Goal: Entertainment & Leisure: Consume media (video, audio)

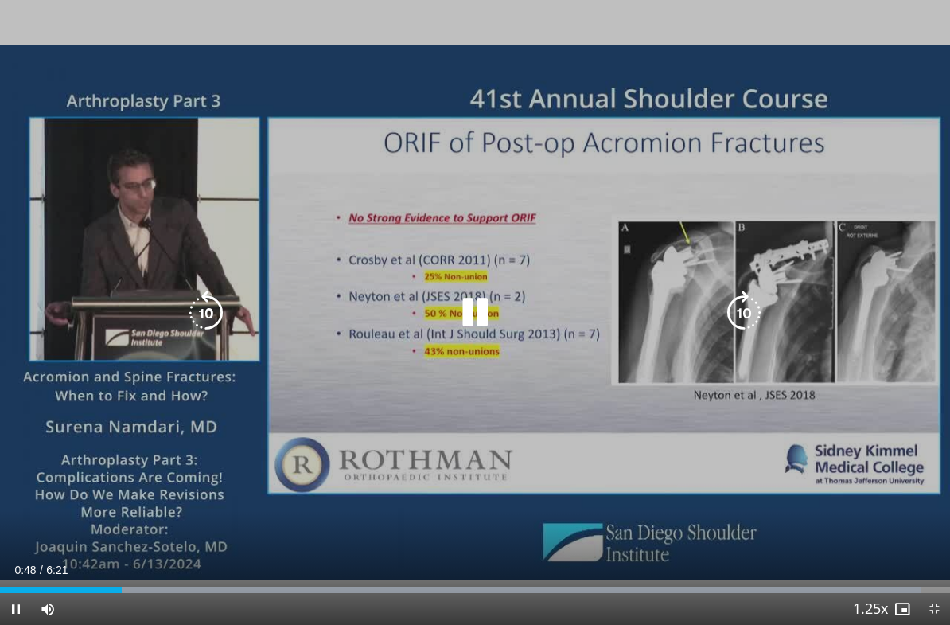
click at [461, 311] on icon "Video Player" at bounding box center [475, 312] width 45 height 45
click at [473, 318] on icon "Video Player" at bounding box center [475, 312] width 45 height 45
click at [460, 323] on icon "Video Player" at bounding box center [475, 312] width 45 height 45
click at [194, 317] on icon "Video Player" at bounding box center [206, 312] width 45 height 45
click at [473, 322] on icon "Video Player" at bounding box center [475, 312] width 45 height 45
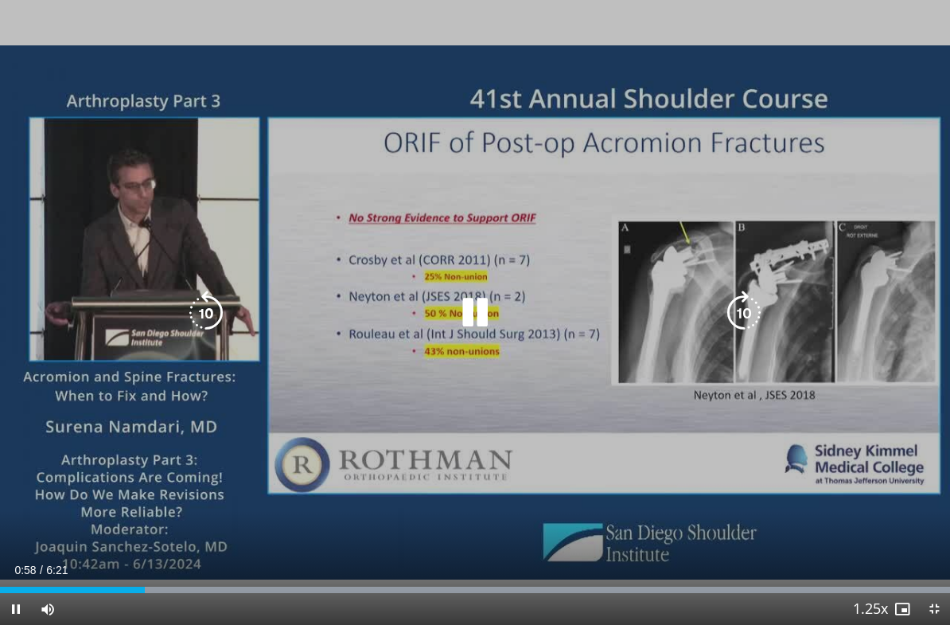
click at [468, 313] on icon "Video Player" at bounding box center [475, 312] width 45 height 45
click at [461, 320] on icon "Video Player" at bounding box center [475, 312] width 45 height 45
click at [479, 310] on icon "Video Player" at bounding box center [475, 312] width 45 height 45
click at [470, 313] on icon "Video Player" at bounding box center [475, 312] width 45 height 45
click at [207, 306] on icon "Video Player" at bounding box center [206, 312] width 45 height 45
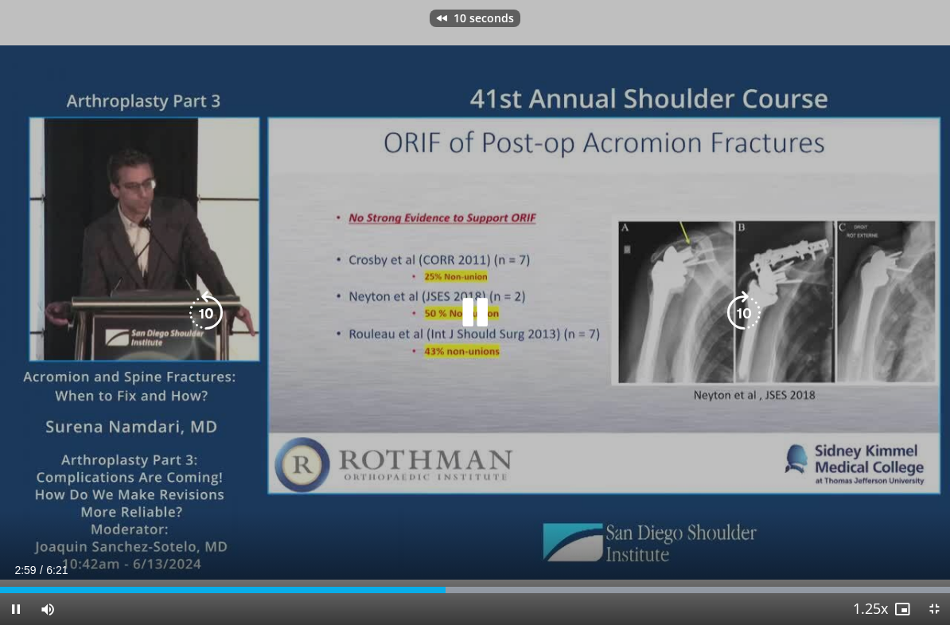
click at [201, 317] on icon "Video Player" at bounding box center [206, 312] width 45 height 45
click at [212, 310] on icon "Video Player" at bounding box center [206, 312] width 45 height 45
click at [208, 307] on icon "Video Player" at bounding box center [206, 312] width 45 height 45
click at [458, 312] on icon "Video Player" at bounding box center [475, 312] width 45 height 45
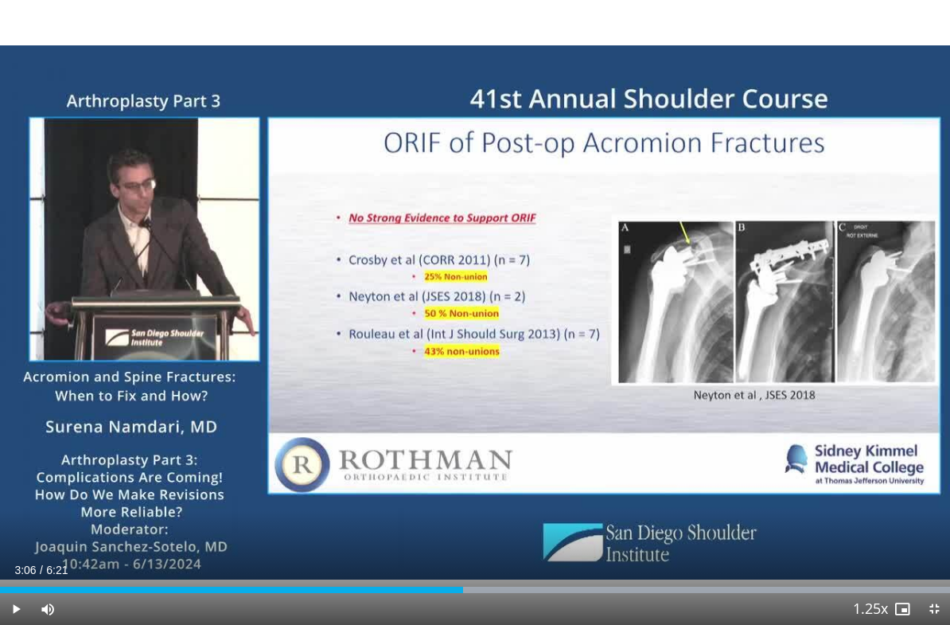
click at [433, 410] on div "20 seconds Tap to unmute" at bounding box center [475, 312] width 950 height 625
click at [468, 353] on div "20 seconds Tap to unmute" at bounding box center [475, 312] width 950 height 625
click at [433, 456] on div "20 seconds Tap to unmute" at bounding box center [475, 312] width 950 height 625
click at [399, 442] on div "20 seconds Tap to unmute" at bounding box center [475, 312] width 950 height 625
click at [520, 310] on div "20 seconds Tap to unmute" at bounding box center [475, 312] width 950 height 625
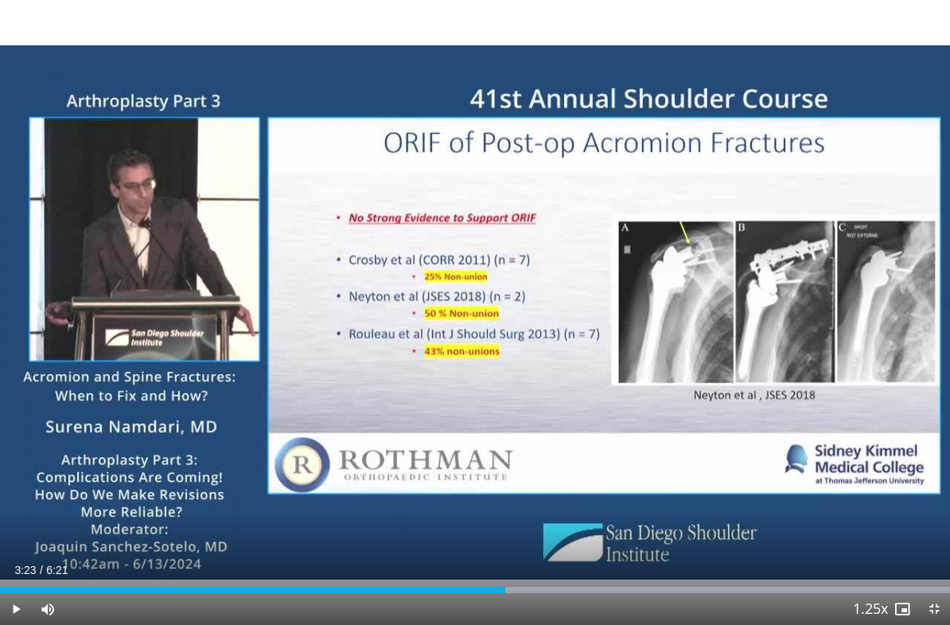
click at [496, 296] on div "20 seconds Tap to unmute" at bounding box center [475, 312] width 950 height 625
click at [385, 232] on div "20 seconds Tap to unmute" at bounding box center [475, 312] width 950 height 625
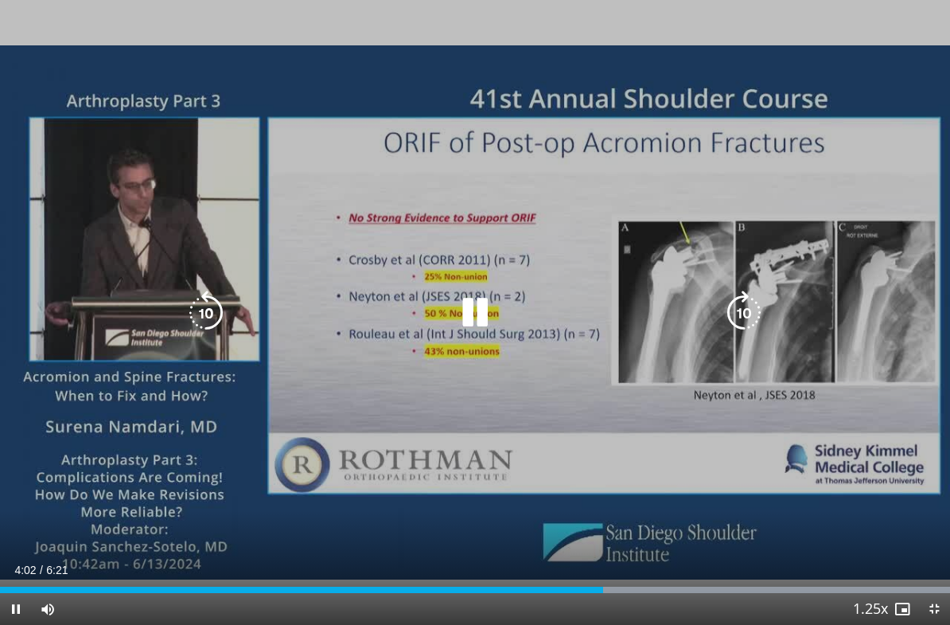
click at [462, 321] on icon "Video Player" at bounding box center [475, 312] width 45 height 45
click at [462, 313] on icon "Video Player" at bounding box center [475, 312] width 45 height 45
click at [472, 313] on icon "Video Player" at bounding box center [475, 312] width 45 height 45
click at [471, 300] on icon "Video Player" at bounding box center [475, 312] width 45 height 45
click at [465, 321] on icon "Video Player" at bounding box center [475, 312] width 45 height 45
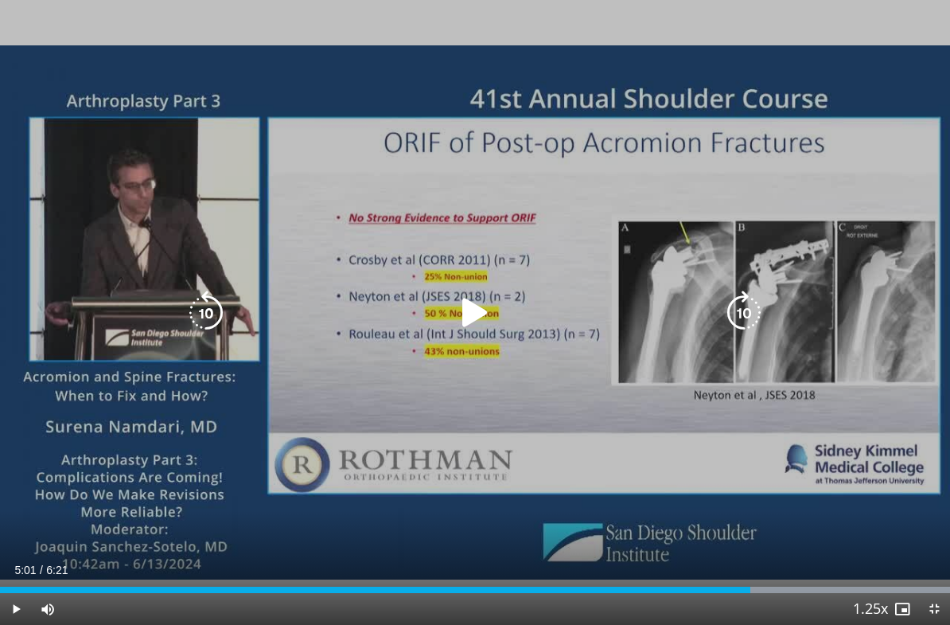
click at [466, 311] on icon "Video Player" at bounding box center [475, 312] width 45 height 45
click at [465, 310] on icon "Video Player" at bounding box center [475, 312] width 45 height 45
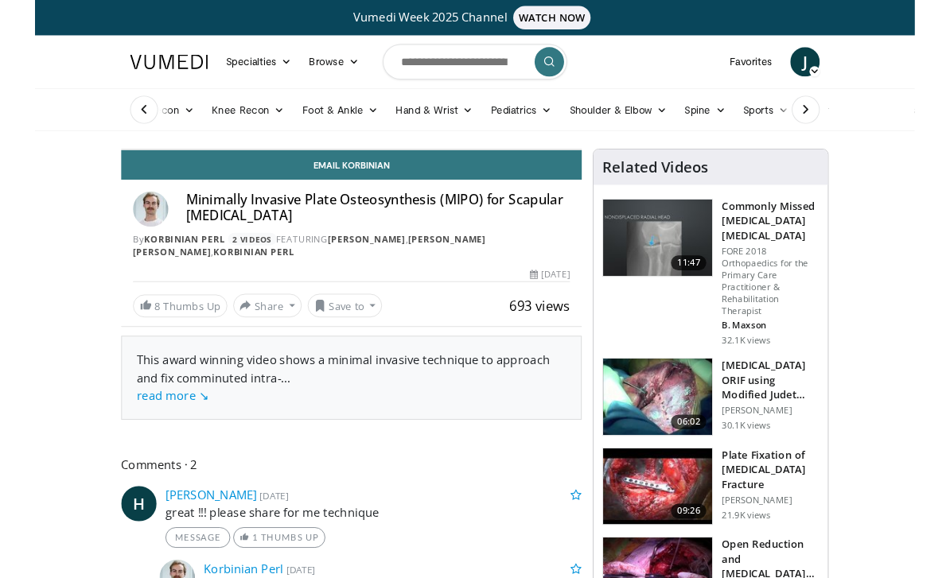
scroll to position [3, 0]
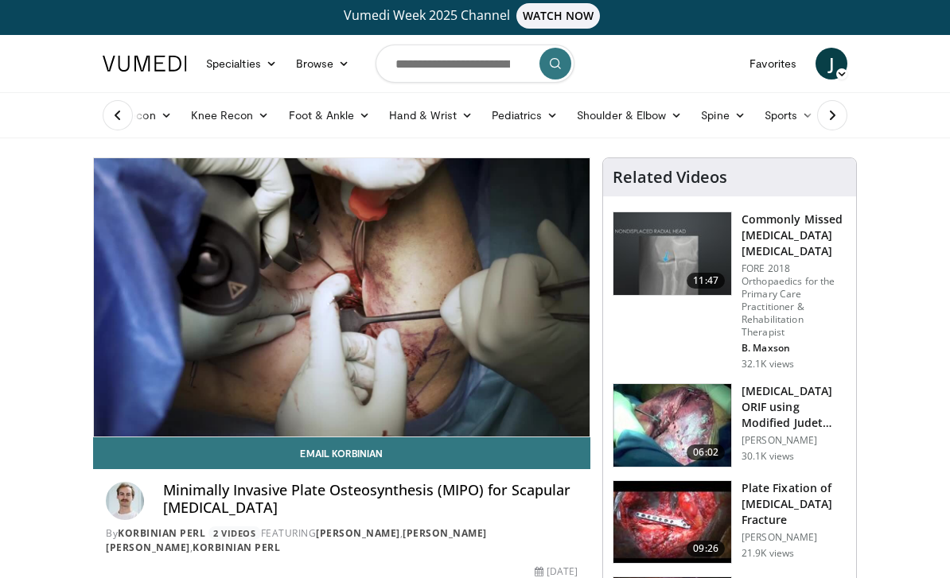
click at [663, 518] on img at bounding box center [672, 522] width 118 height 83
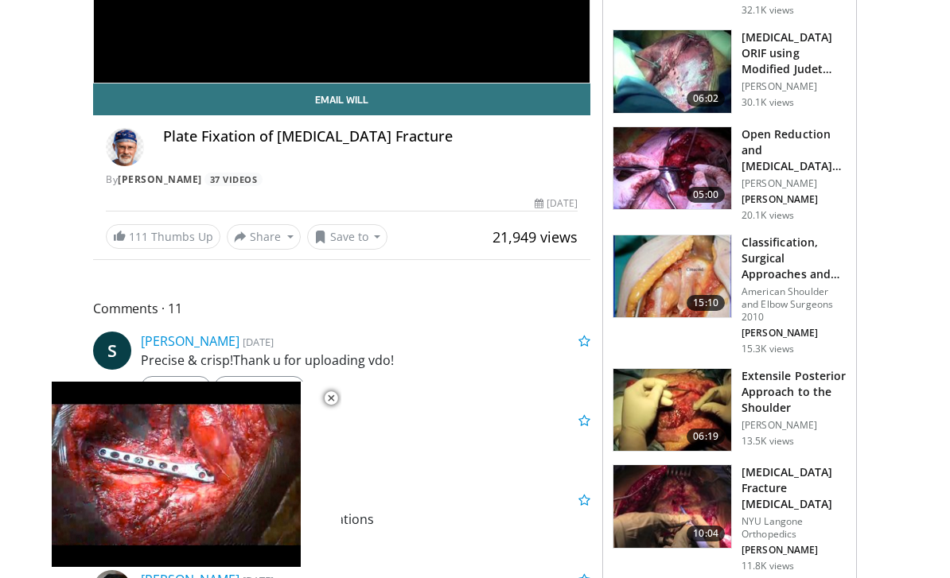
scroll to position [373, 0]
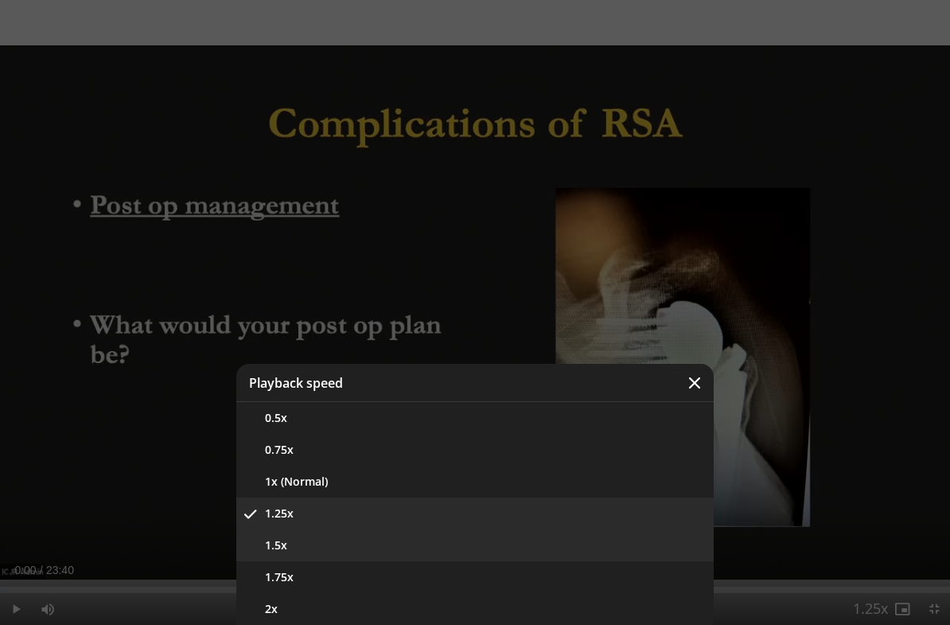
click at [585, 547] on button "1.5x" at bounding box center [474, 545] width 477 height 32
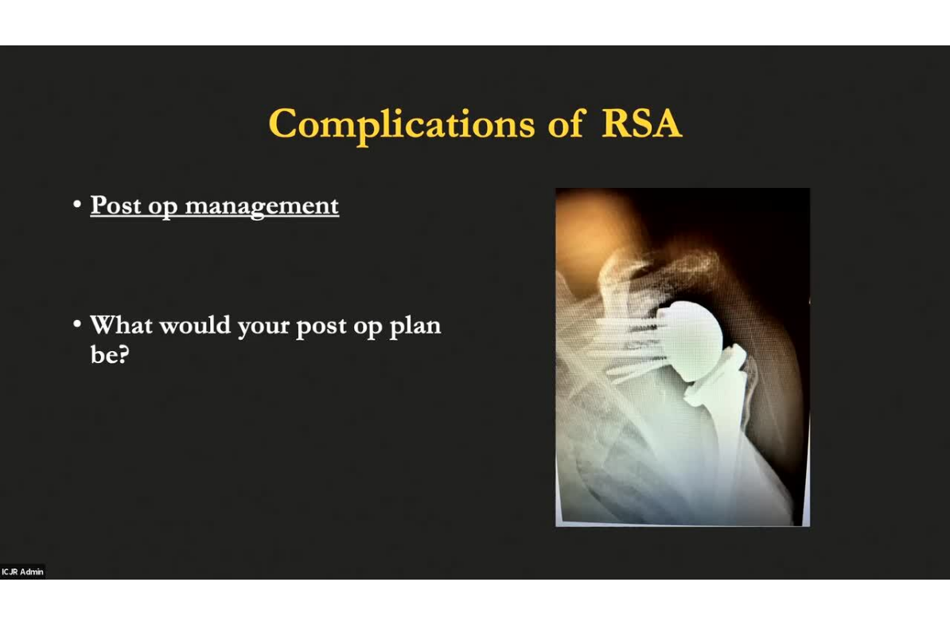
click at [890, 409] on div "10 seconds Tap to unmute" at bounding box center [475, 312] width 950 height 625
click at [909, 385] on div "10 seconds Tap to unmute" at bounding box center [475, 312] width 950 height 625
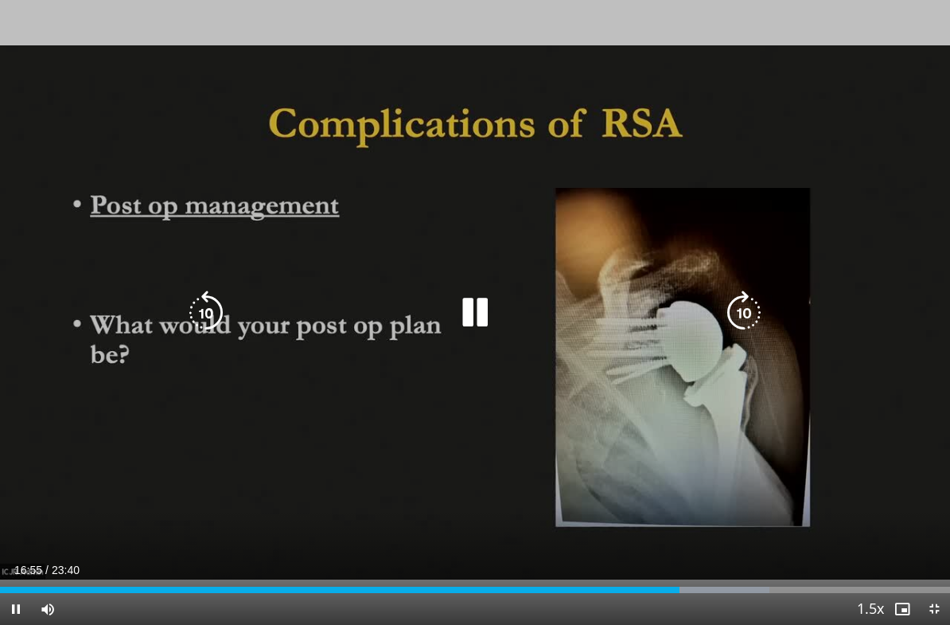
click at [220, 314] on icon "Video Player" at bounding box center [206, 312] width 45 height 45
click at [212, 313] on icon "Video Player" at bounding box center [206, 312] width 45 height 45
click at [209, 317] on icon "Video Player" at bounding box center [206, 312] width 45 height 45
click at [221, 303] on icon "Video Player" at bounding box center [206, 312] width 45 height 45
click at [217, 314] on icon "Video Player" at bounding box center [206, 312] width 45 height 45
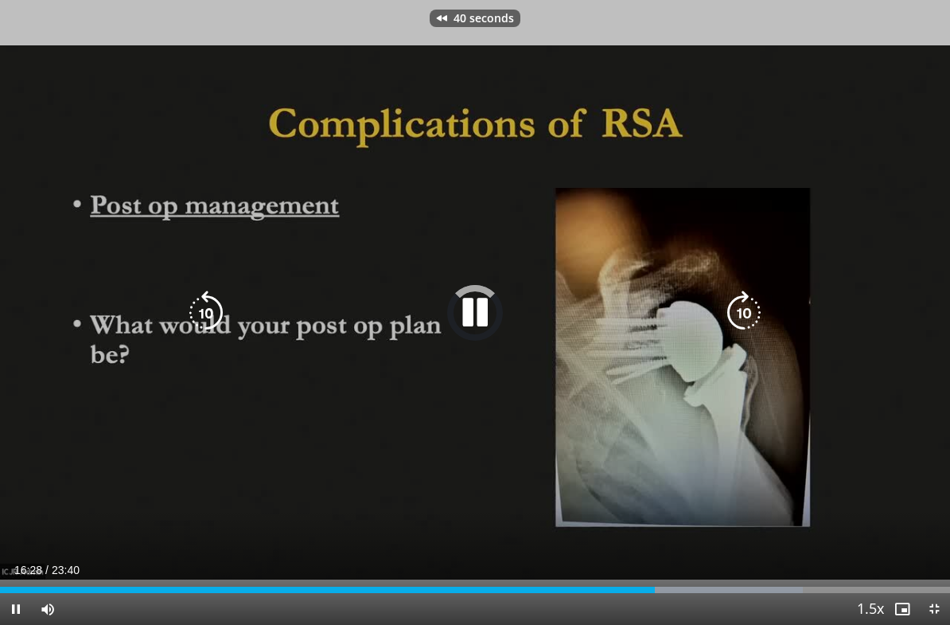
click at [208, 314] on icon "Video Player" at bounding box center [206, 312] width 45 height 45
click at [216, 313] on icon "Video Player" at bounding box center [206, 312] width 45 height 45
click at [227, 310] on icon "Video Player" at bounding box center [206, 312] width 45 height 45
click at [226, 306] on icon "Video Player" at bounding box center [206, 312] width 45 height 45
click at [226, 299] on icon "Video Player" at bounding box center [206, 312] width 45 height 45
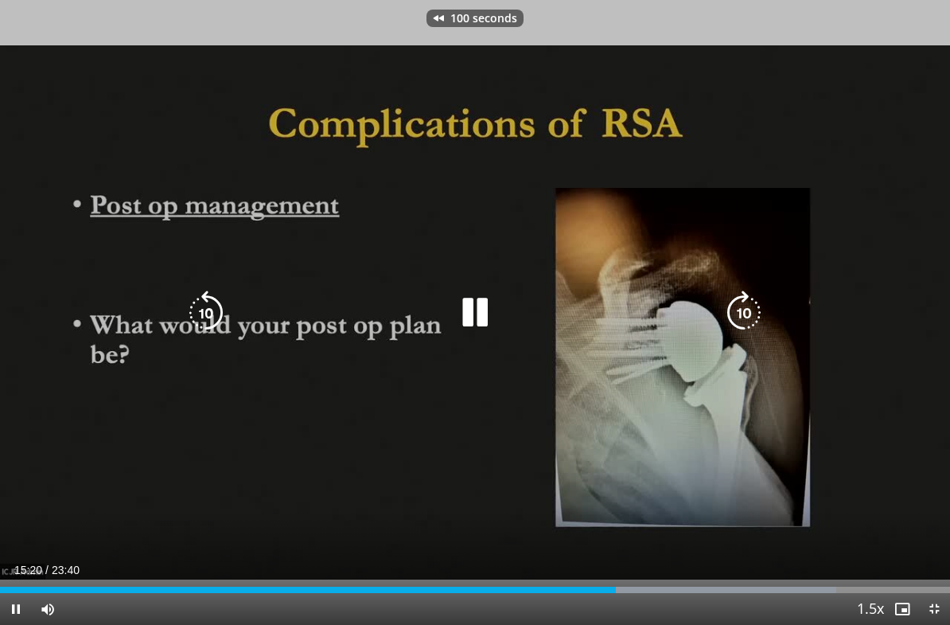
click at [212, 299] on icon "Video Player" at bounding box center [206, 312] width 45 height 45
click at [223, 299] on icon "Video Player" at bounding box center [206, 312] width 45 height 45
click at [483, 311] on icon "Video Player" at bounding box center [475, 312] width 45 height 45
